Goal: Find specific page/section: Find specific page/section

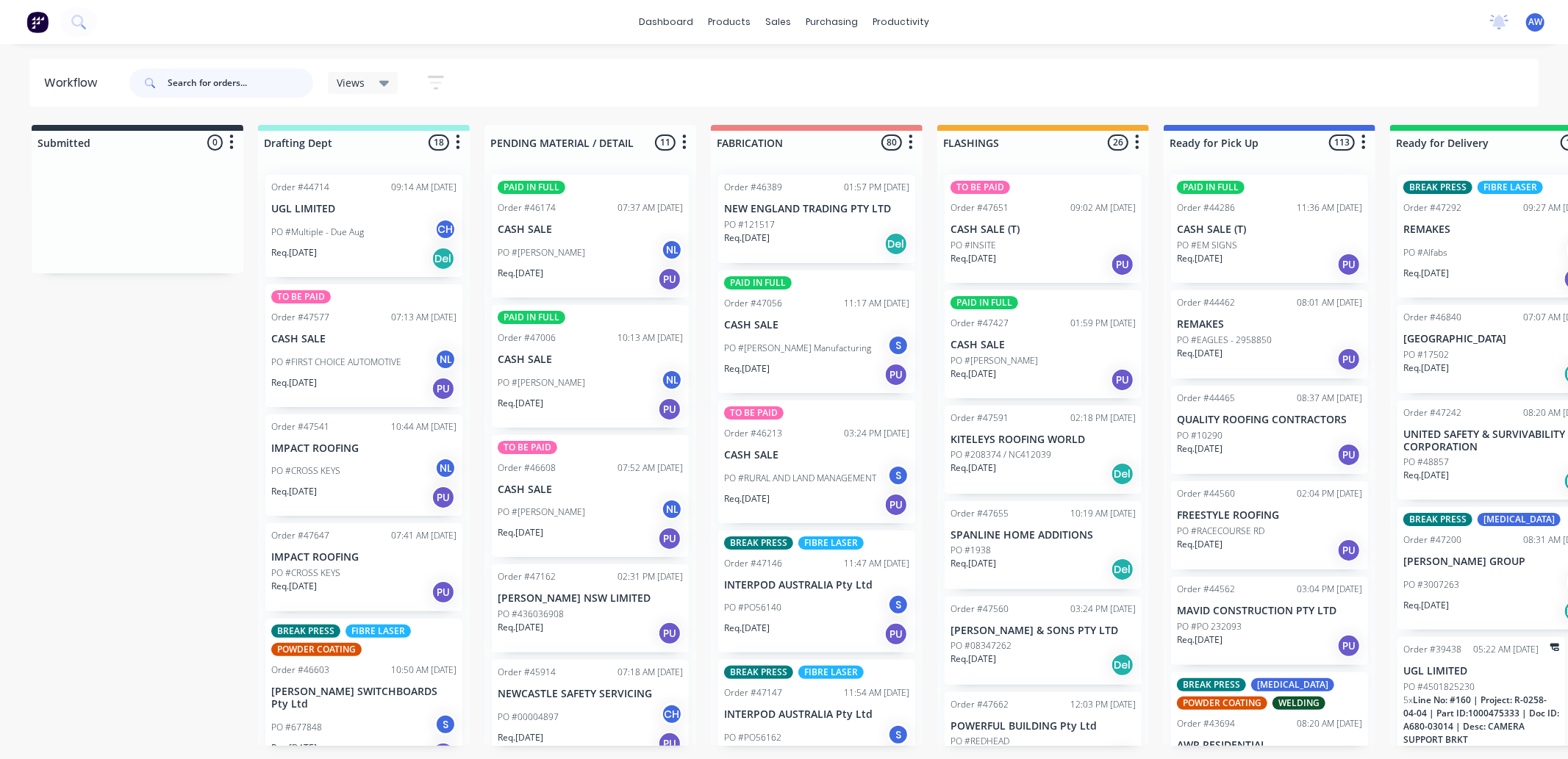
click at [226, 90] on input "text" at bounding box center [240, 83] width 145 height 29
type input "glenwood"
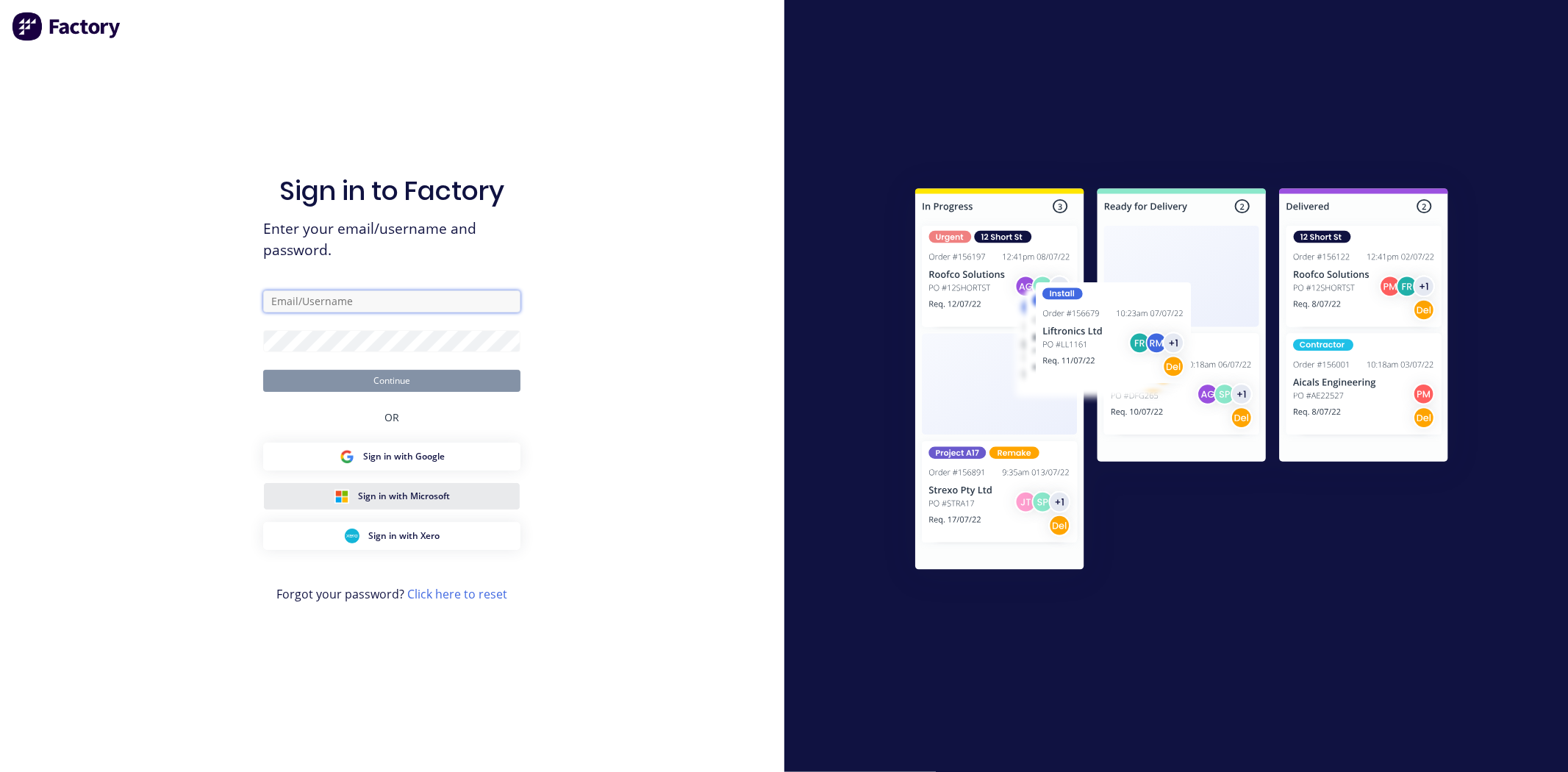
type input "[EMAIL_ADDRESS][DOMAIN_NAME]"
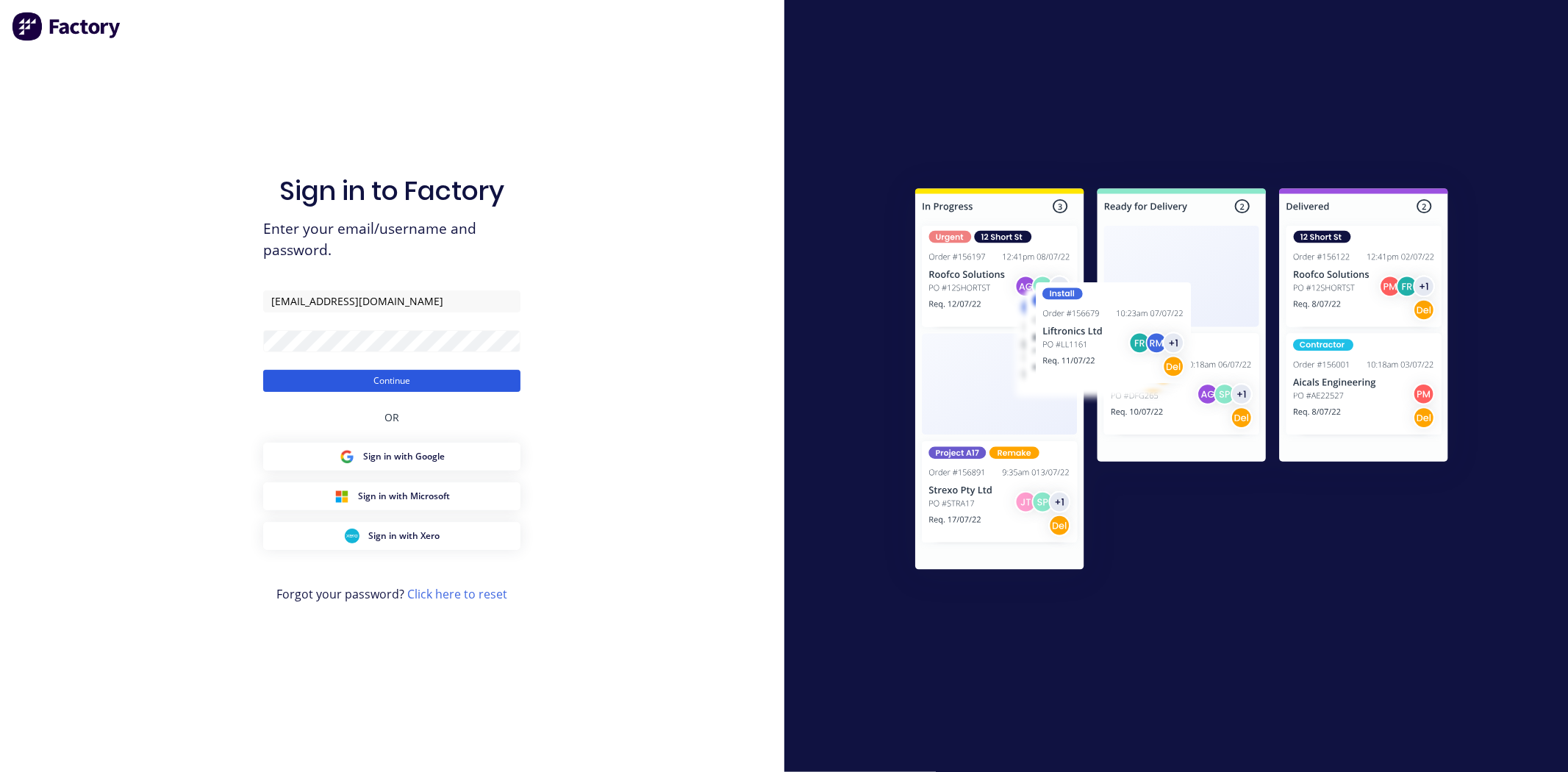
click at [391, 373] on button "Continue" at bounding box center [392, 380] width 257 height 22
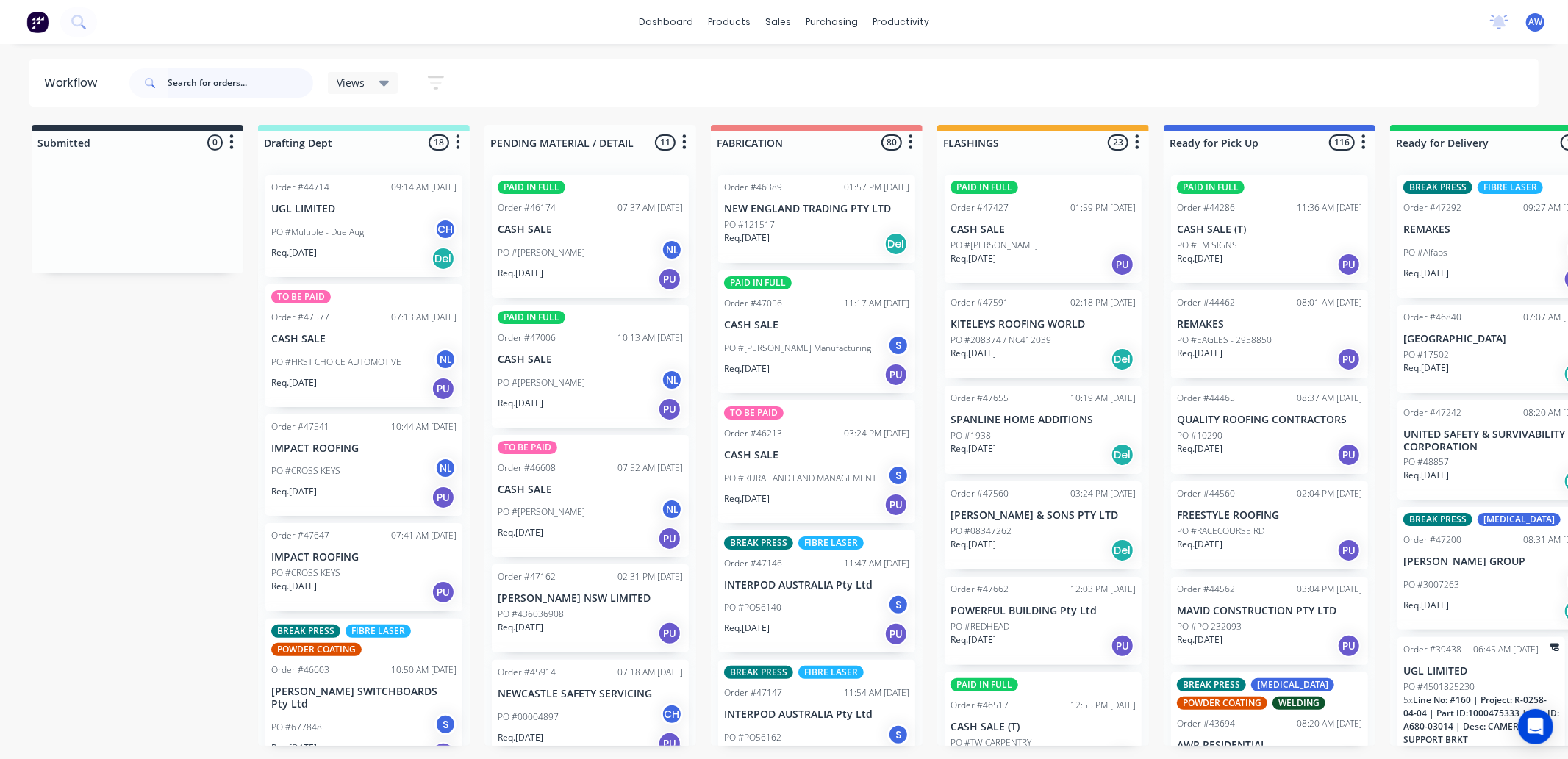
click at [185, 85] on input "text" at bounding box center [240, 83] width 145 height 29
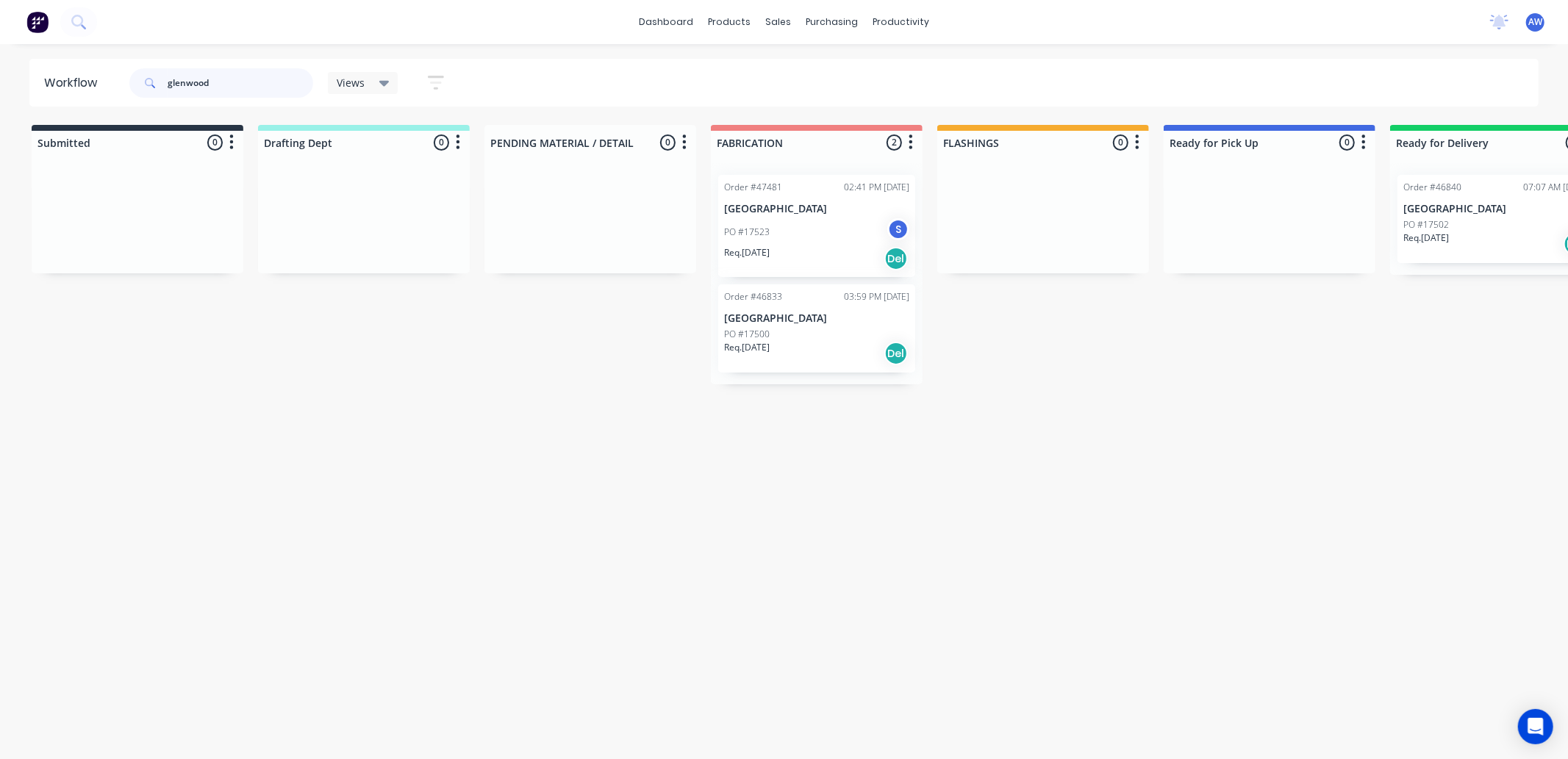
type input "glenwood"
click at [819, 249] on div "Req. [DATE] Del" at bounding box center [817, 259] width 185 height 25
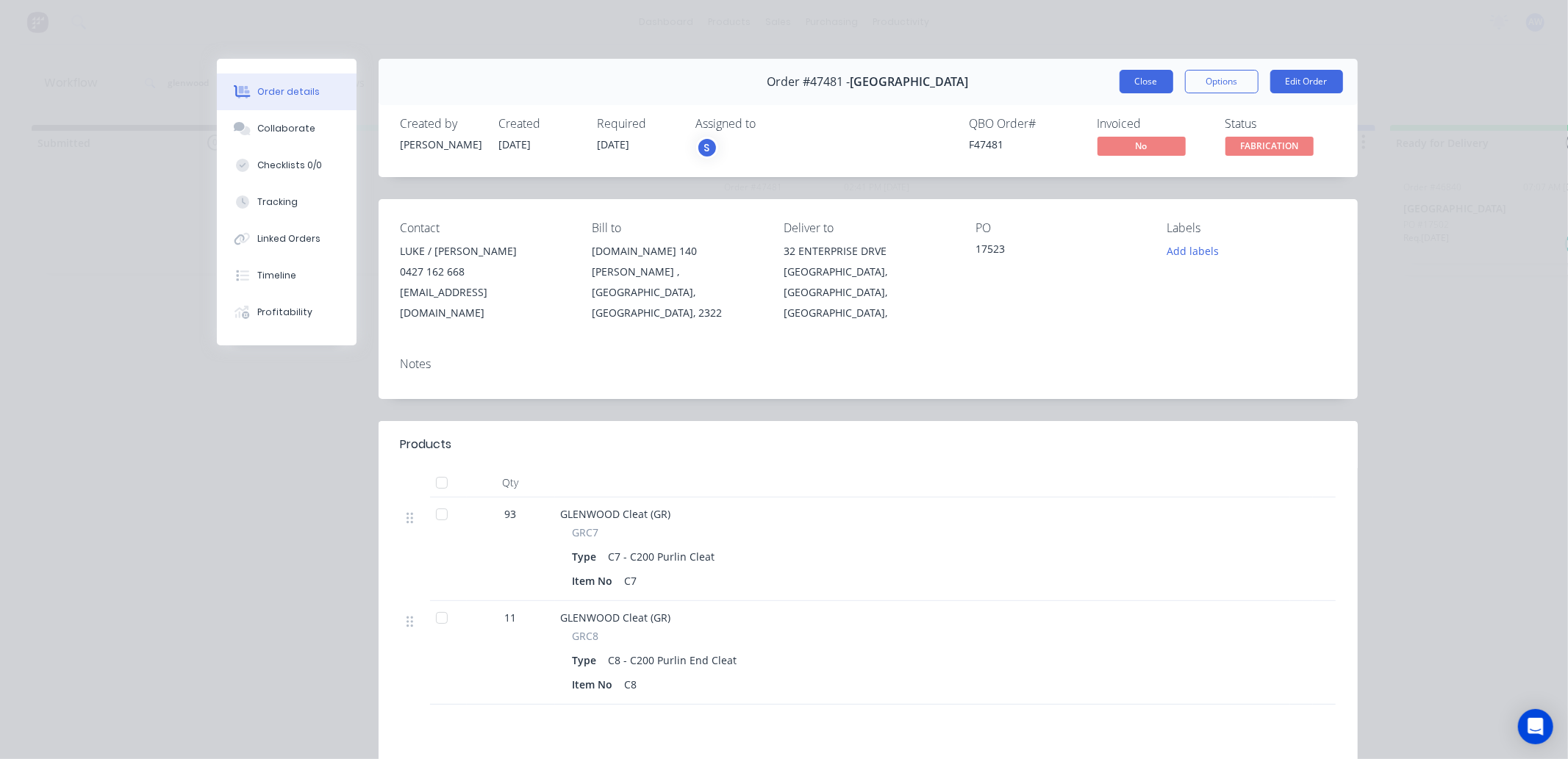
click at [1142, 84] on button "Close" at bounding box center [1146, 82] width 54 height 23
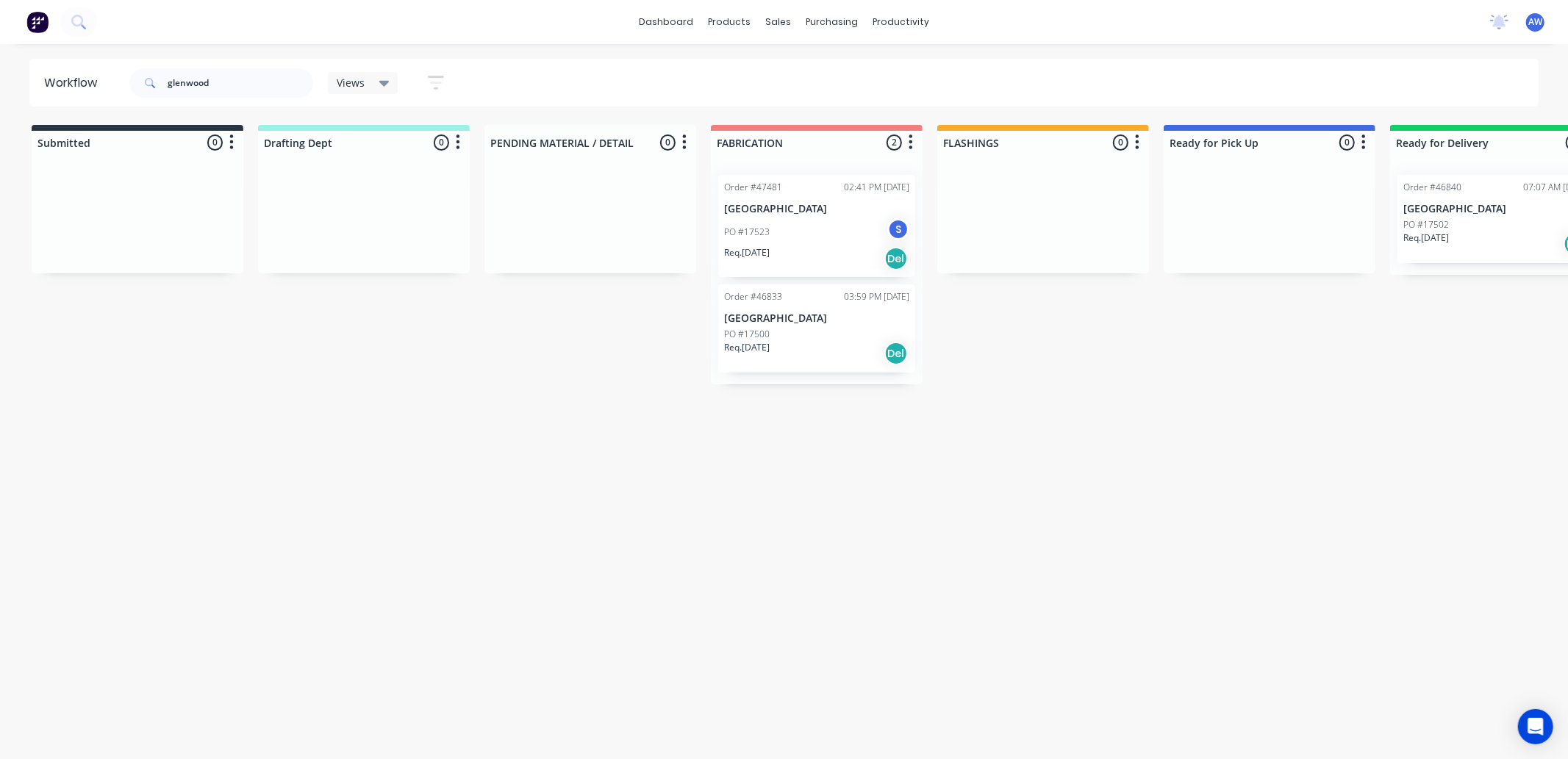
click at [794, 348] on div "Req. [DATE] Del" at bounding box center [817, 354] width 185 height 25
